Goal: Navigation & Orientation: Find specific page/section

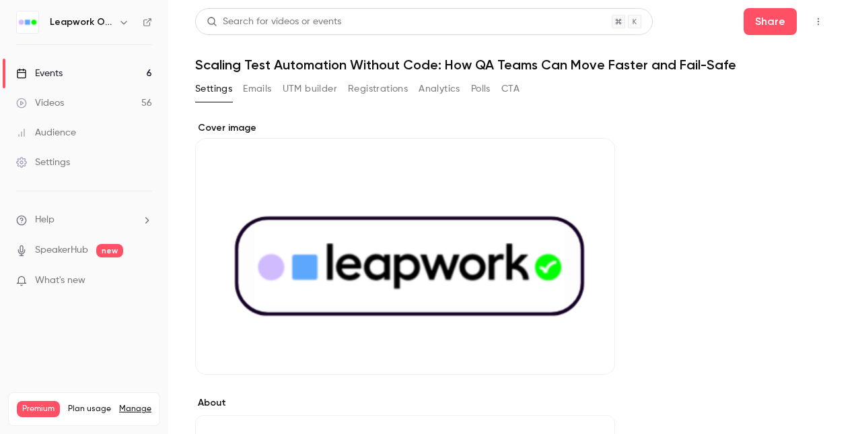
scroll to position [67, 0]
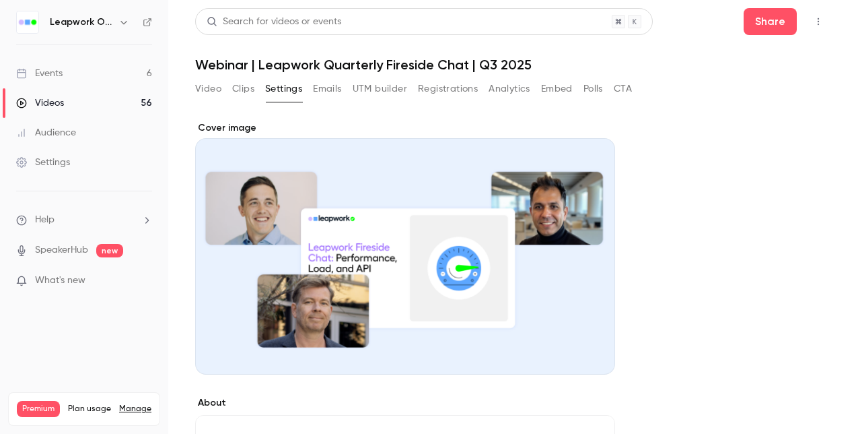
click at [63, 75] on link "Events 6" at bounding box center [84, 74] width 168 height 30
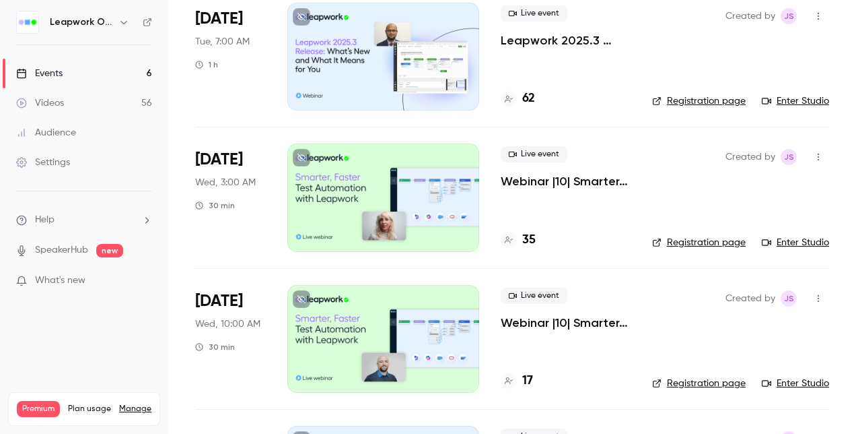
scroll to position [135, 0]
